Goal: Transaction & Acquisition: Purchase product/service

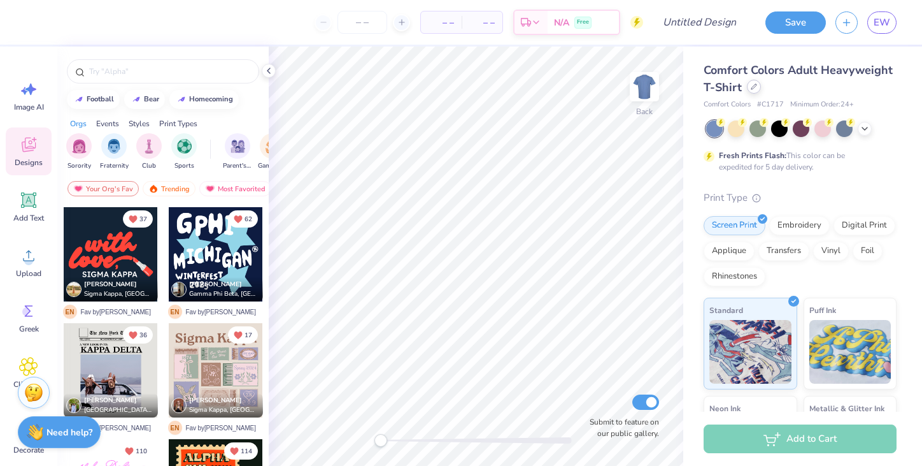
click at [754, 88] on icon at bounding box center [754, 86] width 6 height 6
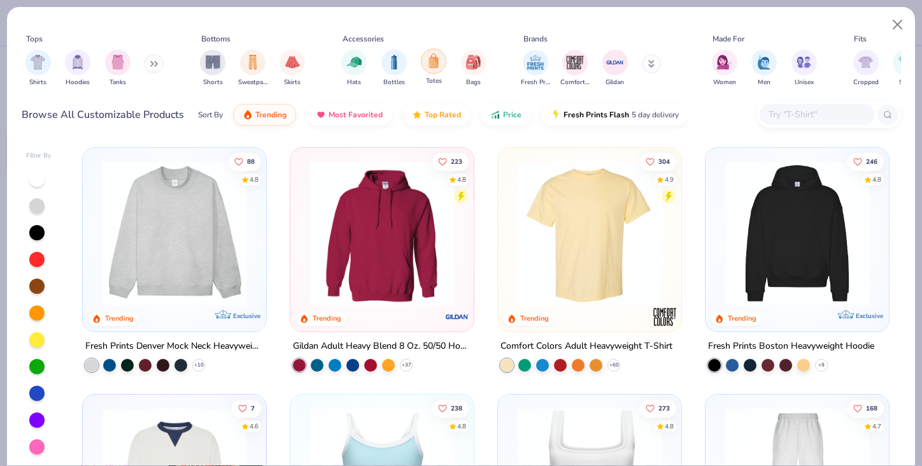
click at [426, 61] on div "filter for Totes" at bounding box center [433, 60] width 25 height 25
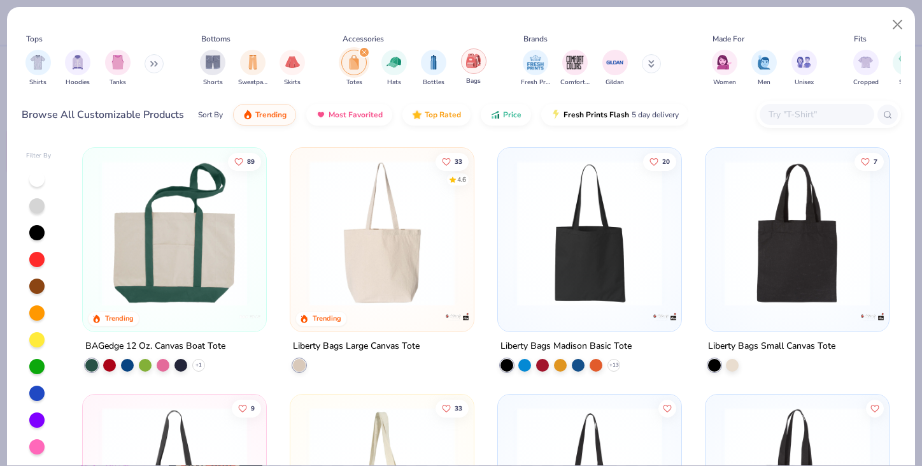
click at [468, 63] on img "filter for Bags" at bounding box center [473, 61] width 14 height 15
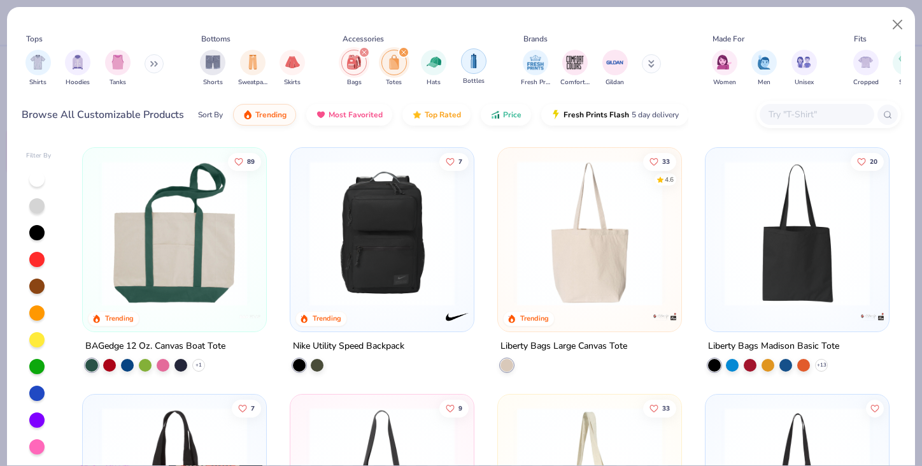
click at [476, 63] on img "filter for Bottles" at bounding box center [474, 61] width 14 height 15
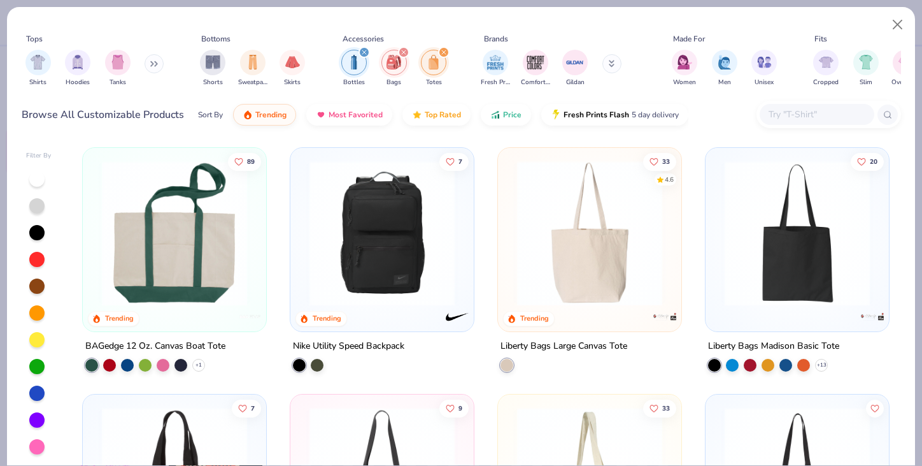
click at [364, 53] on icon "filter for Bottles" at bounding box center [364, 52] width 5 height 5
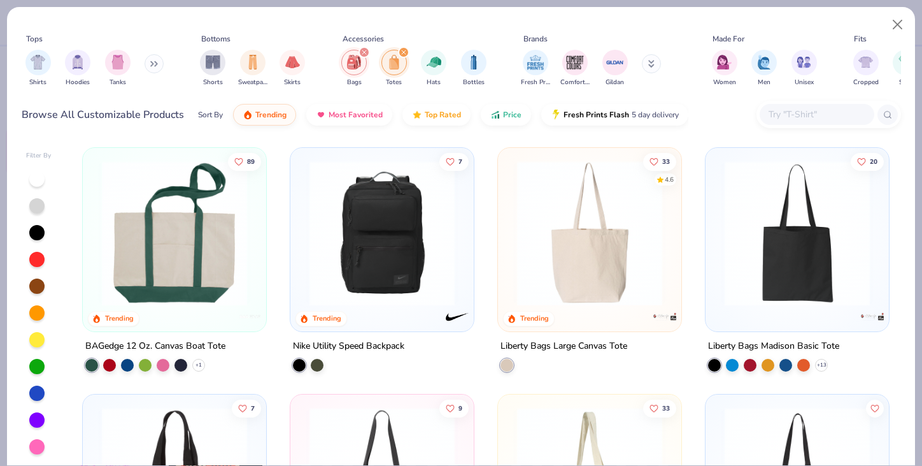
click at [402, 51] on icon "filter for Totes" at bounding box center [404, 52] width 4 height 4
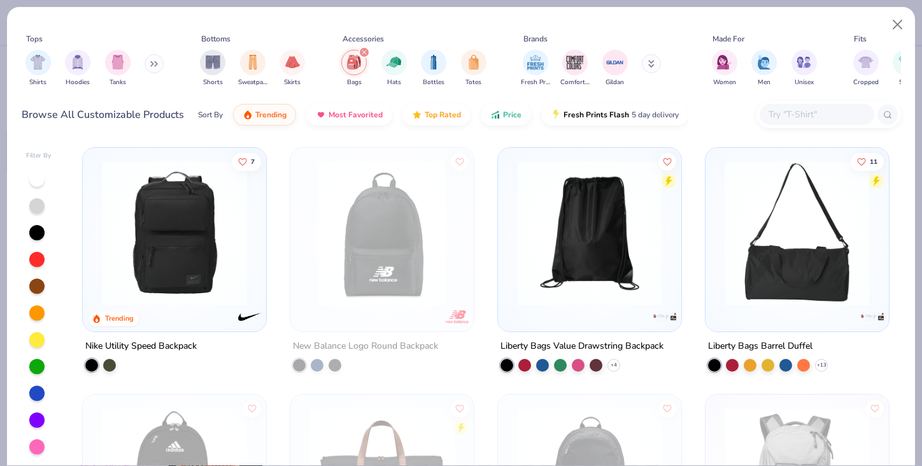
click at [359, 50] on div "filter for Bags" at bounding box center [364, 51] width 11 height 11
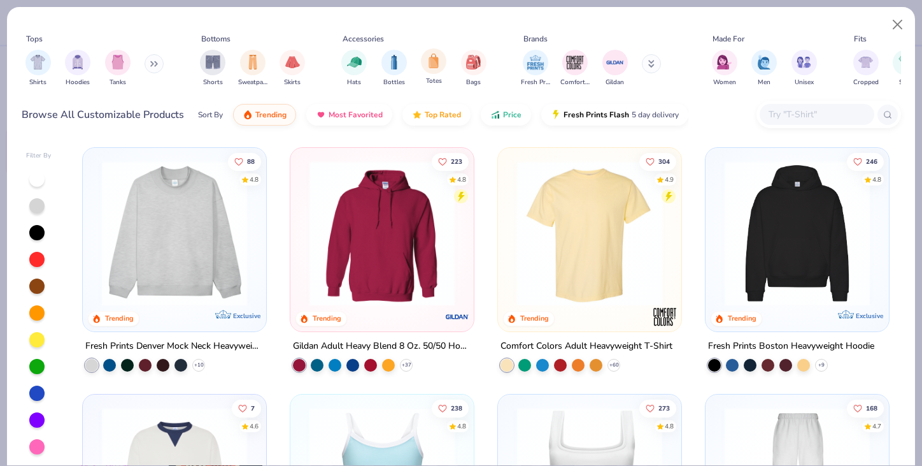
click at [427, 73] on div "Totes" at bounding box center [433, 67] width 25 height 38
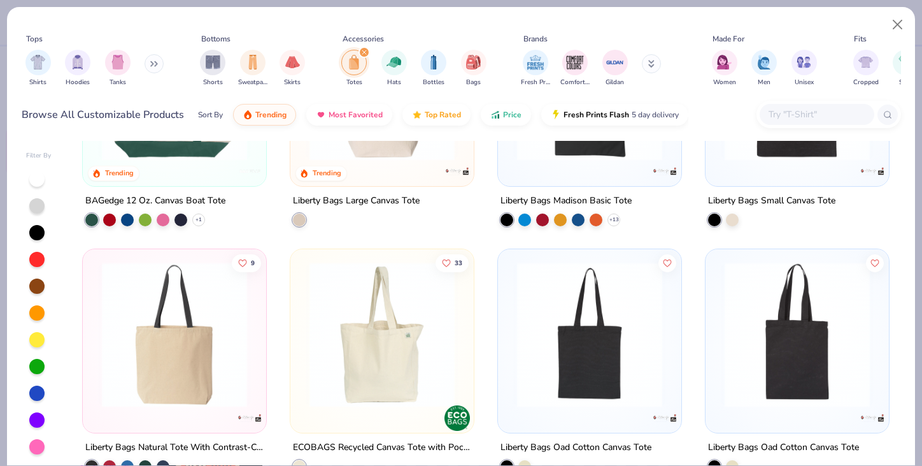
scroll to position [152, 0]
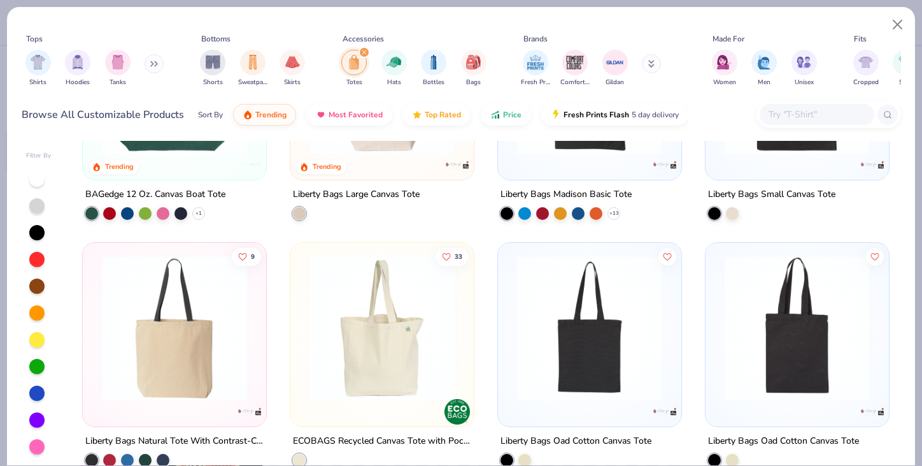
click at [364, 53] on icon "filter for Totes" at bounding box center [364, 52] width 5 height 5
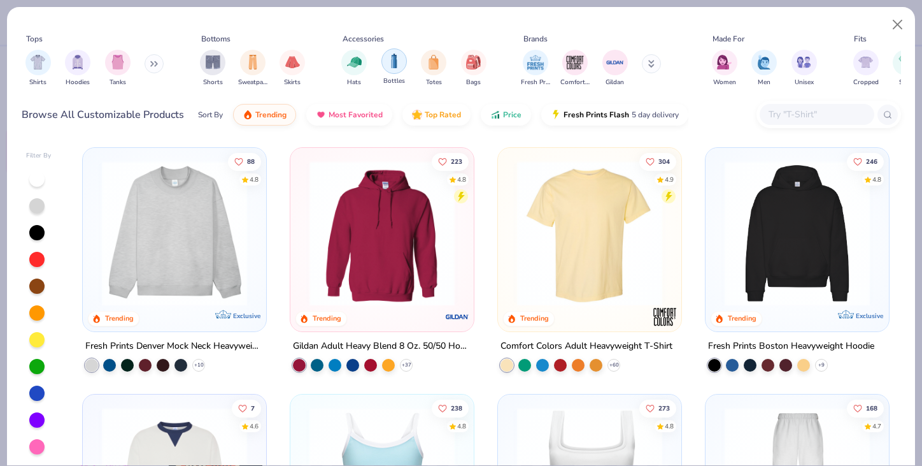
click at [399, 67] on img "filter for Bottles" at bounding box center [394, 61] width 14 height 15
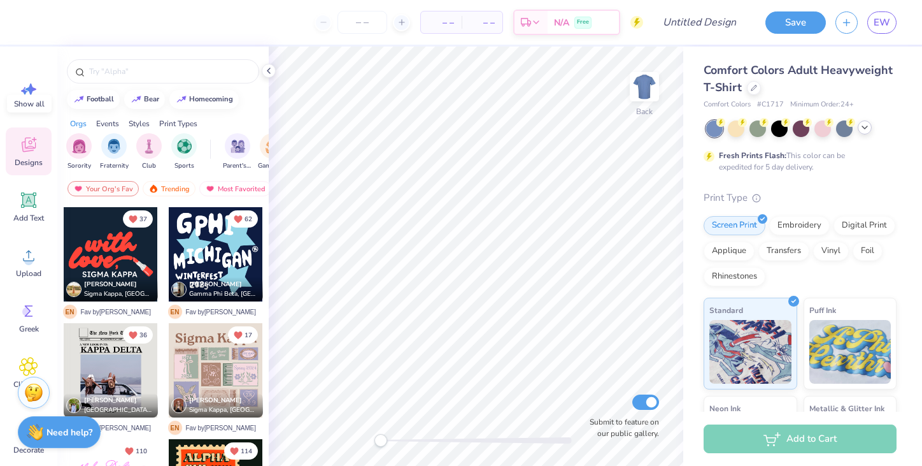
click at [862, 130] on icon at bounding box center [865, 127] width 10 height 10
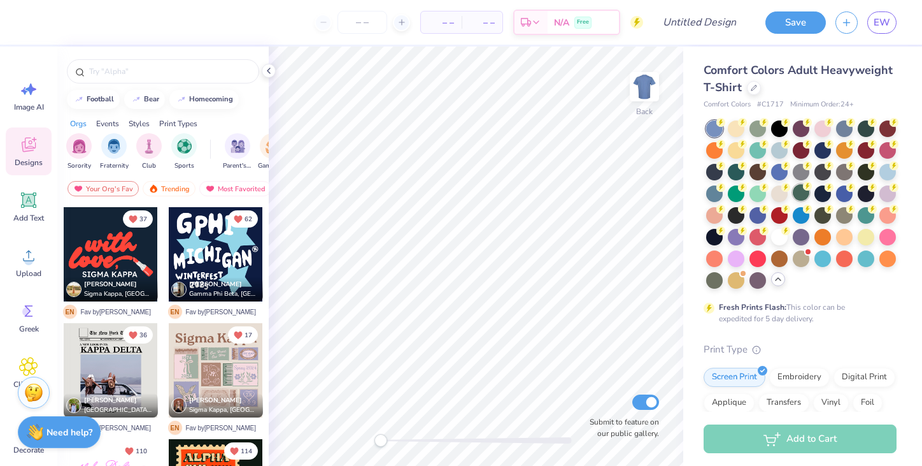
click at [801, 189] on div at bounding box center [801, 192] width 17 height 17
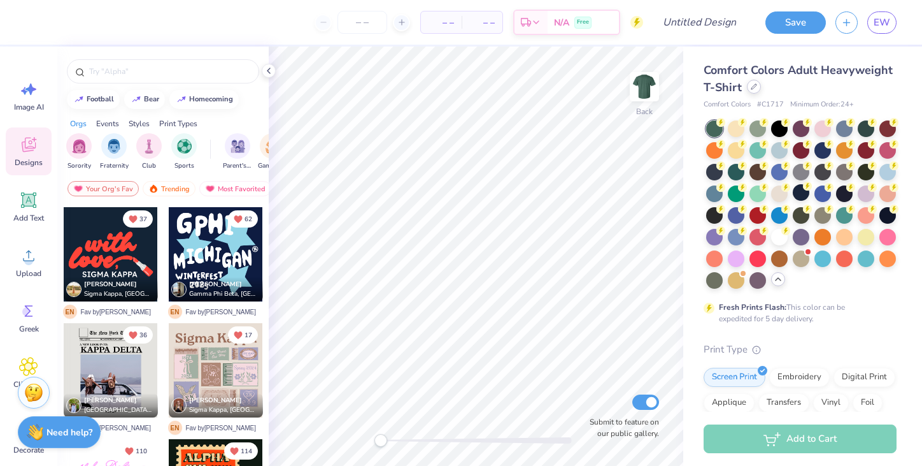
click at [753, 88] on icon at bounding box center [754, 86] width 5 height 5
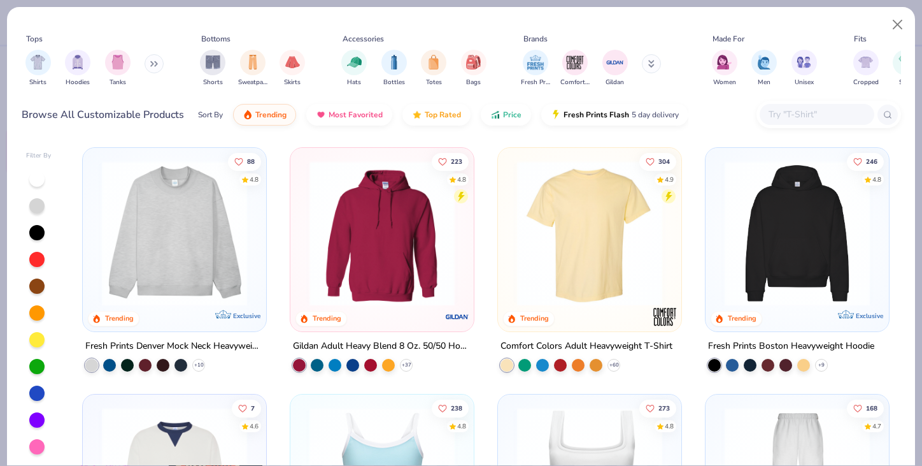
click at [41, 362] on div at bounding box center [36, 366] width 15 height 15
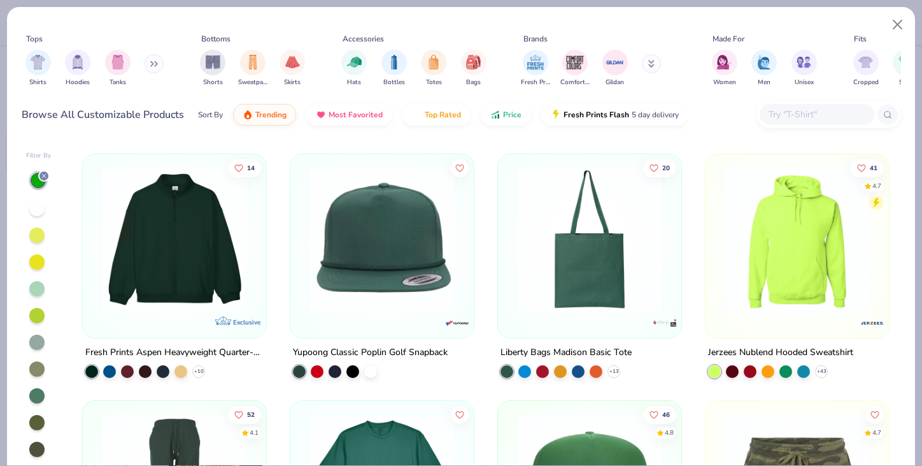
scroll to position [2224, 0]
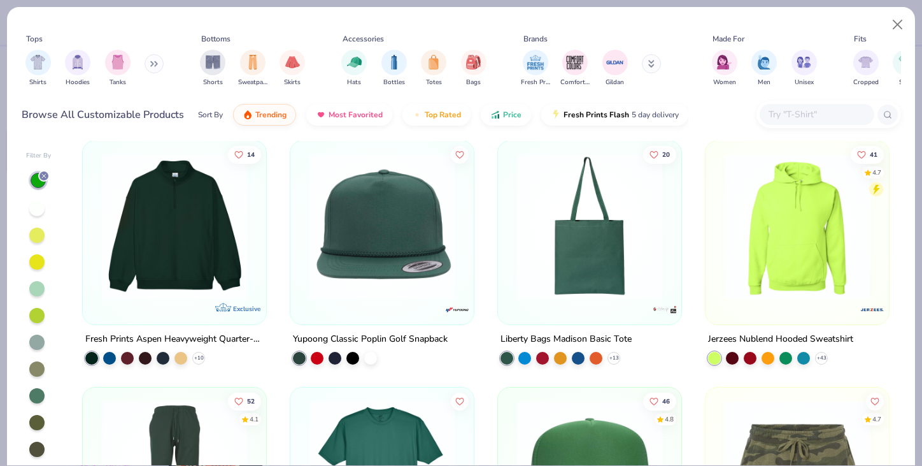
click at [43, 173] on icon at bounding box center [44, 176] width 8 height 8
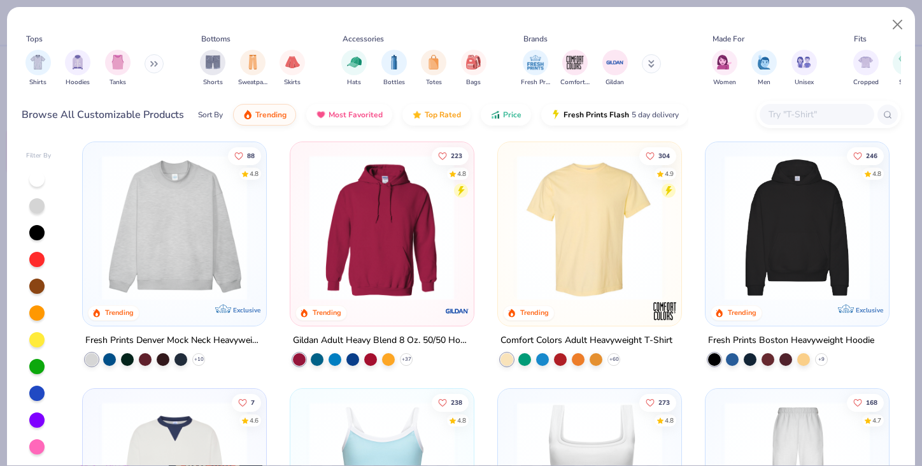
scroll to position [7, 0]
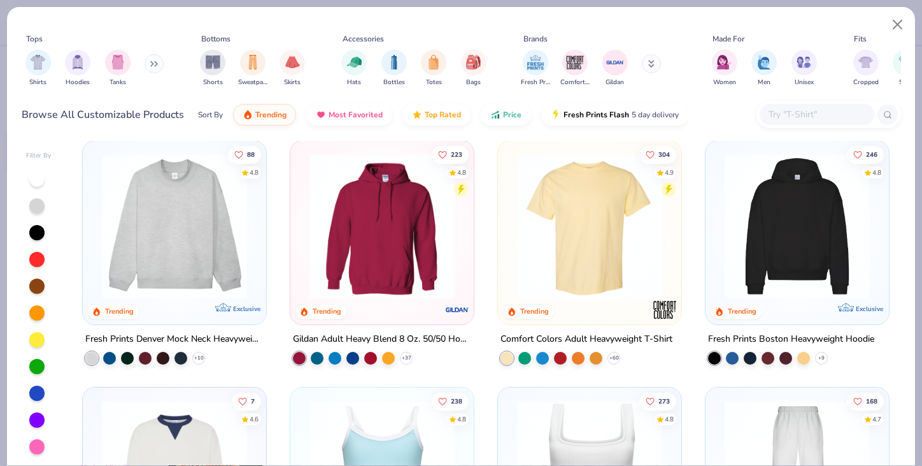
click at [590, 224] on img at bounding box center [590, 226] width 158 height 145
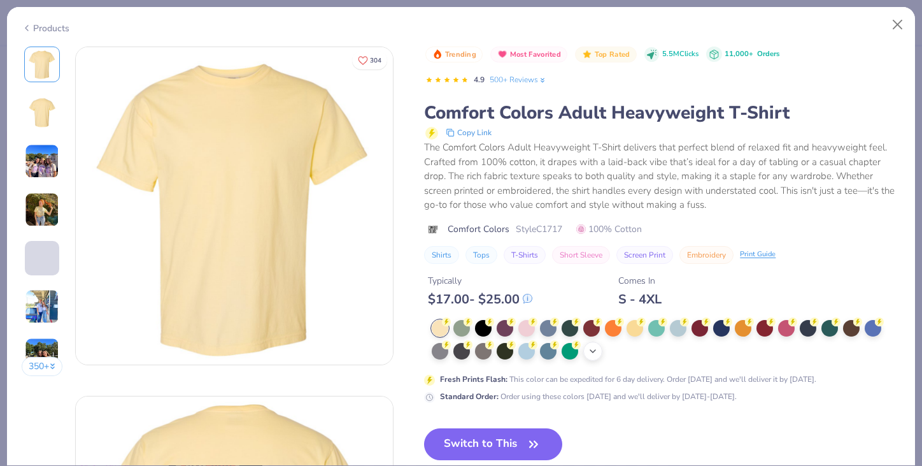
click at [587, 358] on div "+ 38" at bounding box center [592, 350] width 19 height 19
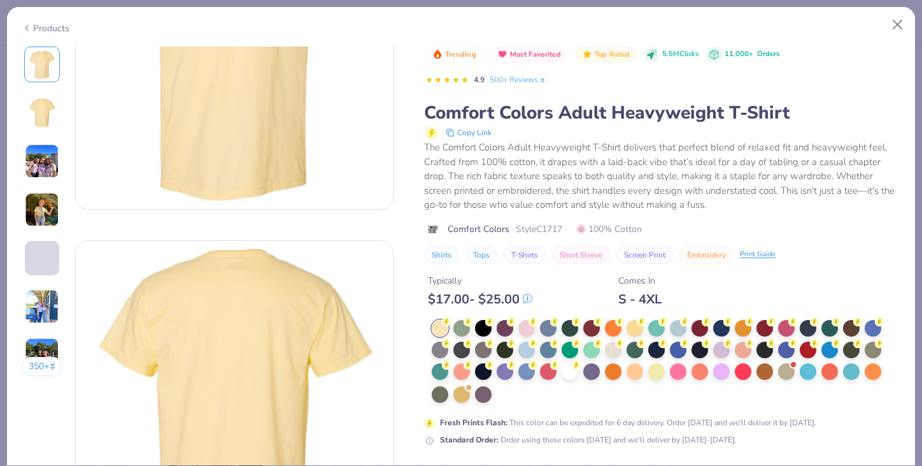
scroll to position [157, 0]
click at [564, 350] on div at bounding box center [570, 348] width 17 height 17
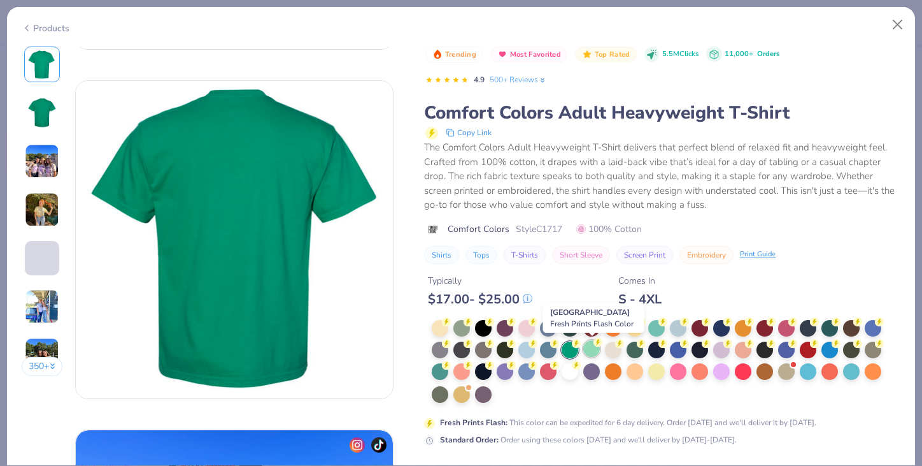
scroll to position [362, 0]
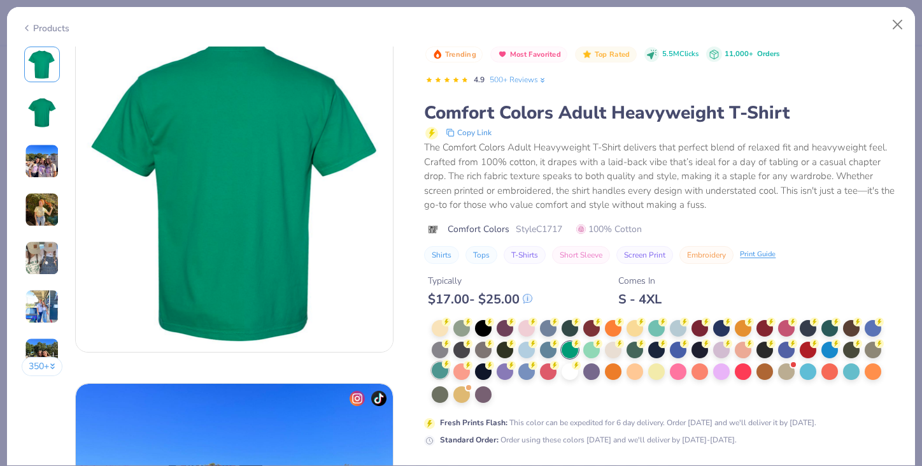
click at [447, 366] on circle at bounding box center [446, 363] width 9 height 9
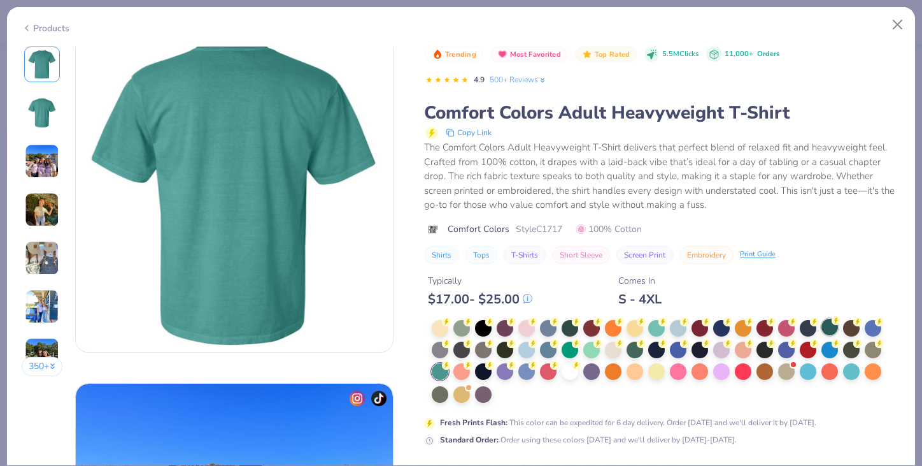
click at [838, 329] on div at bounding box center [830, 326] width 17 height 17
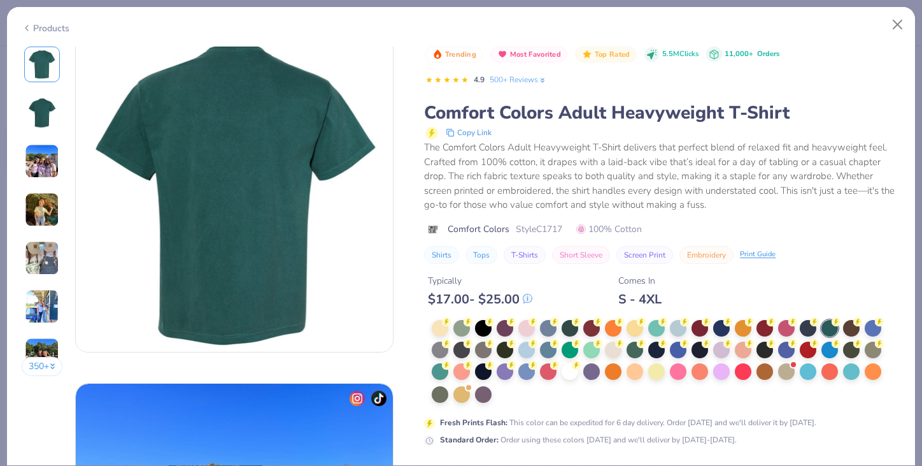
click at [34, 100] on img at bounding box center [42, 112] width 31 height 31
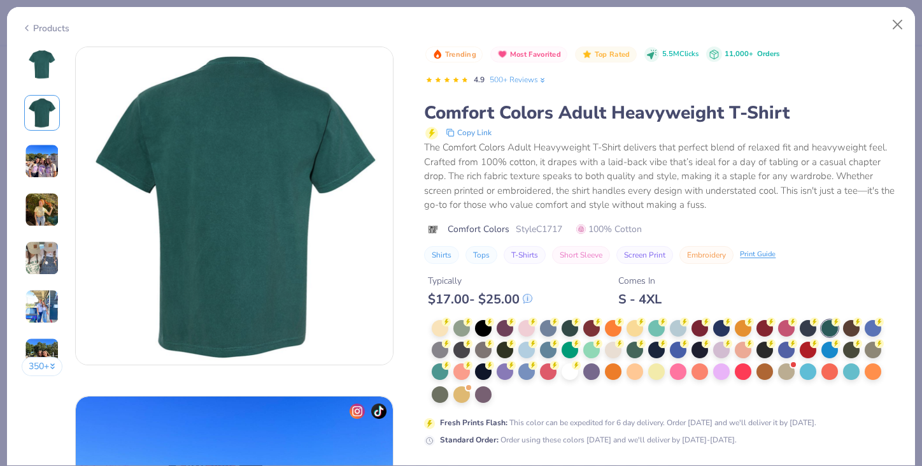
click at [34, 61] on img at bounding box center [42, 64] width 31 height 31
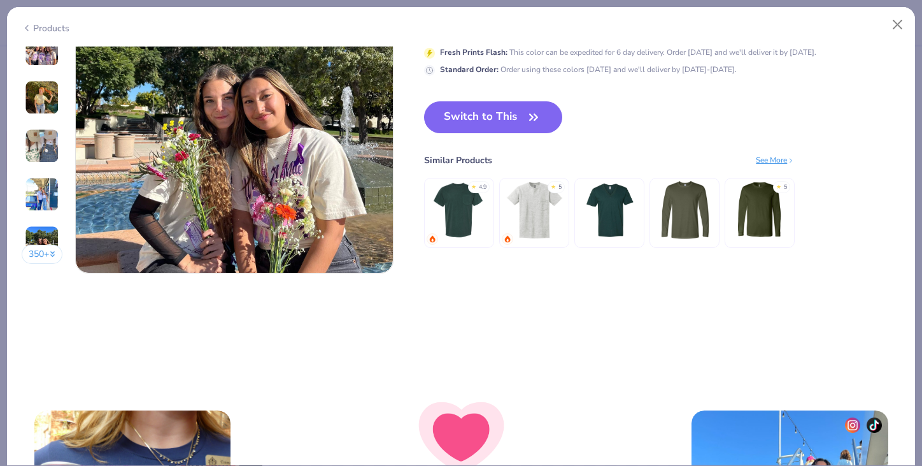
scroll to position [2148, 0]
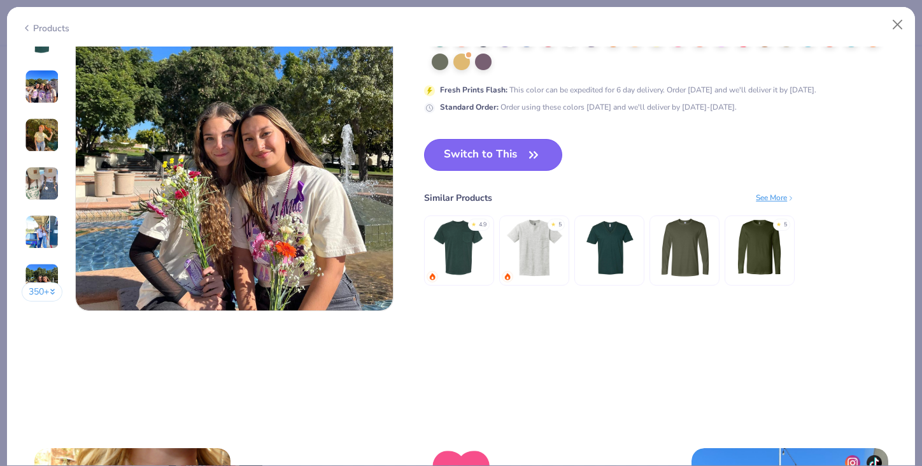
click at [536, 164] on button "Switch to This" at bounding box center [493, 155] width 138 height 32
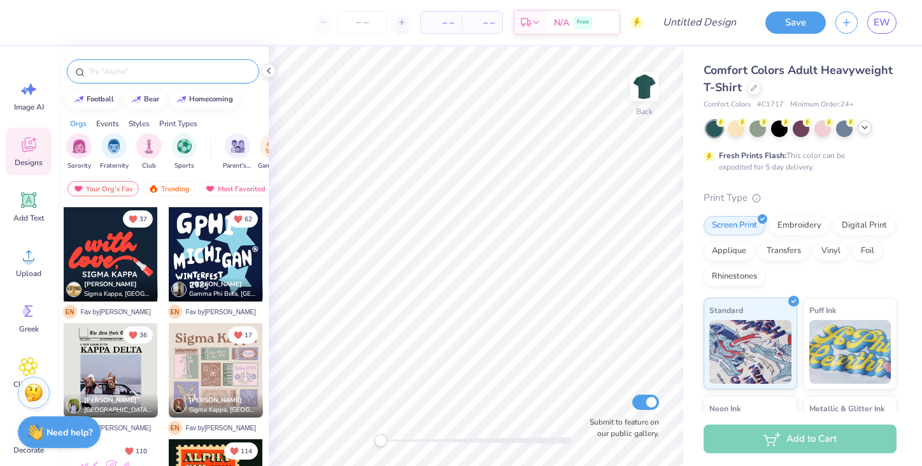
click at [143, 71] on input "text" at bounding box center [169, 71] width 163 height 13
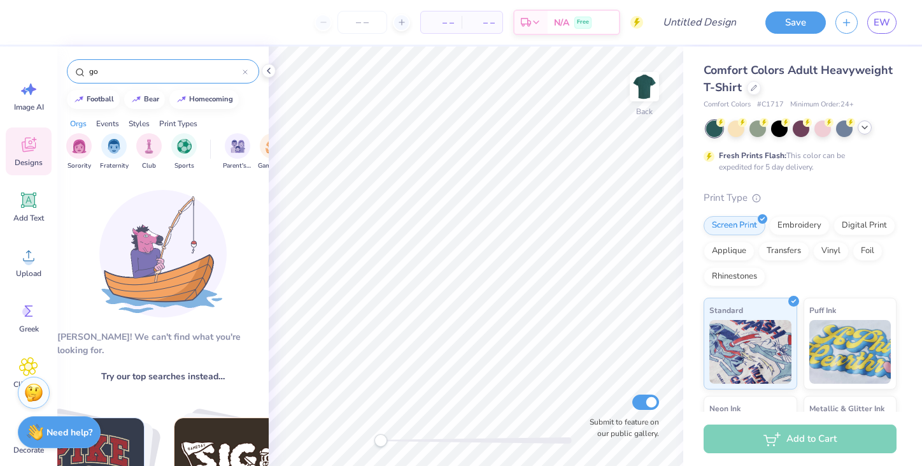
type input "g"
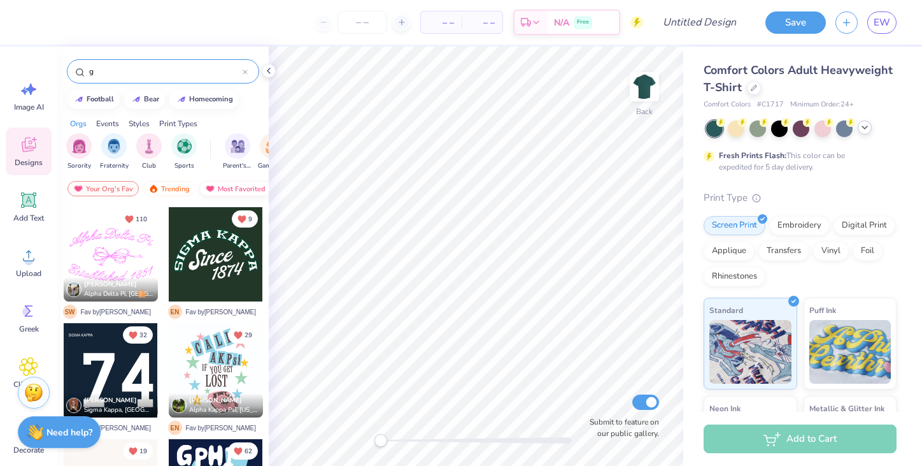
click at [219, 188] on div "Most Favorited" at bounding box center [235, 188] width 72 height 15
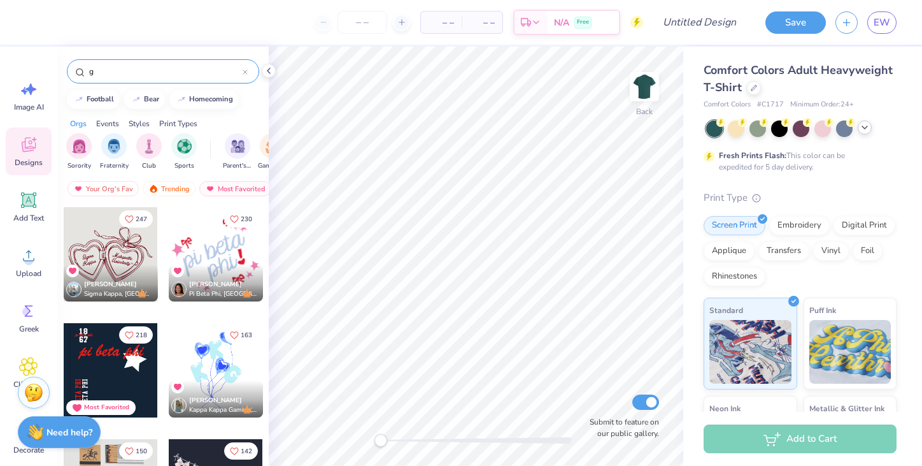
click at [124, 75] on input "g" at bounding box center [165, 71] width 155 height 13
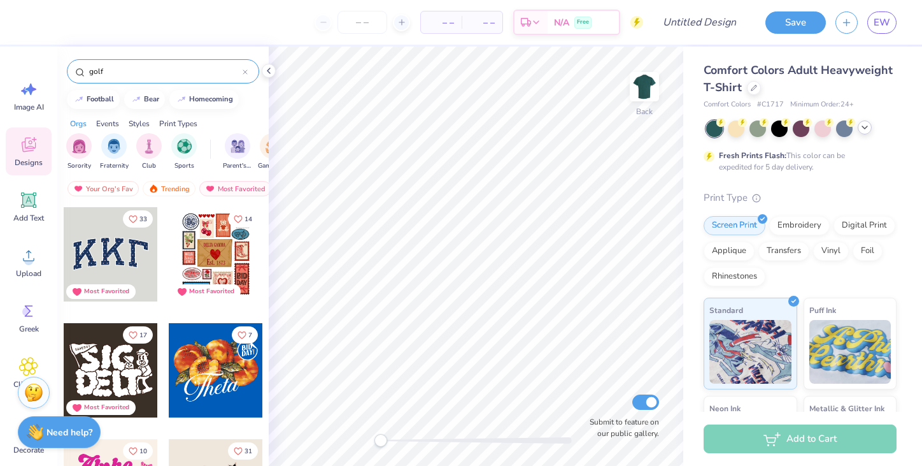
type input "golf"
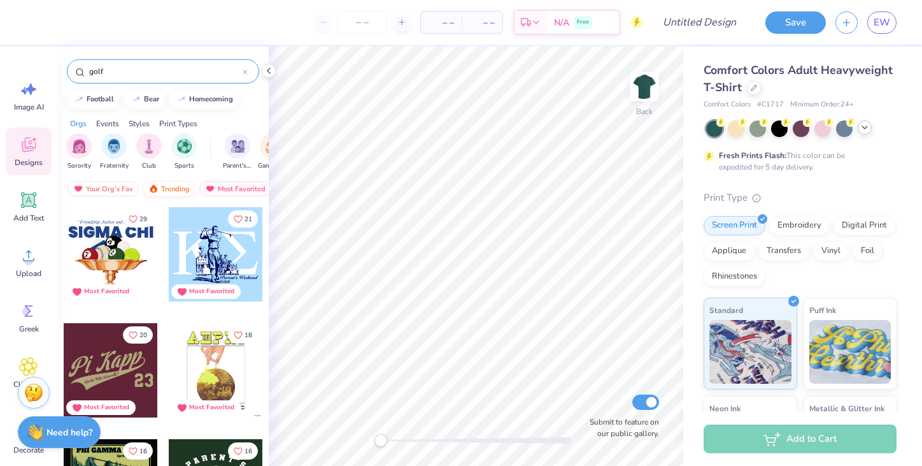
click at [175, 191] on div "Trending" at bounding box center [169, 188] width 53 height 15
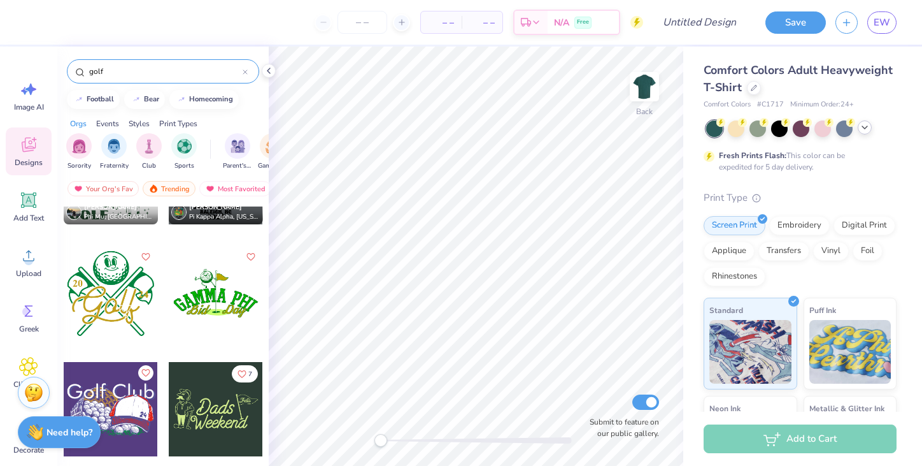
scroll to position [2281, 0]
